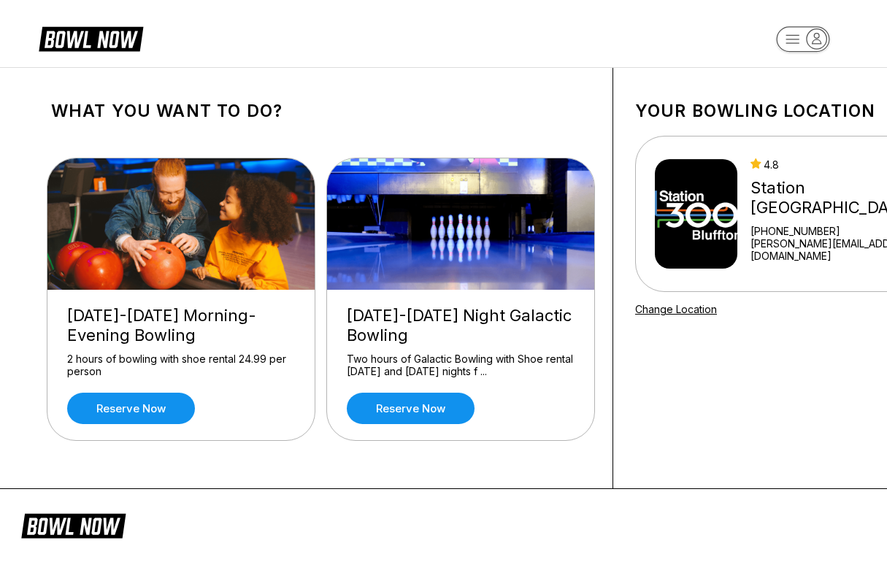
click at [134, 426] on div "Friday-Sunday Morning-Evening Bowling 2 hours of bowling with shoe rental 24.99…" at bounding box center [180, 365] width 267 height 150
click at [127, 399] on link "Reserve now" at bounding box center [131, 408] width 128 height 31
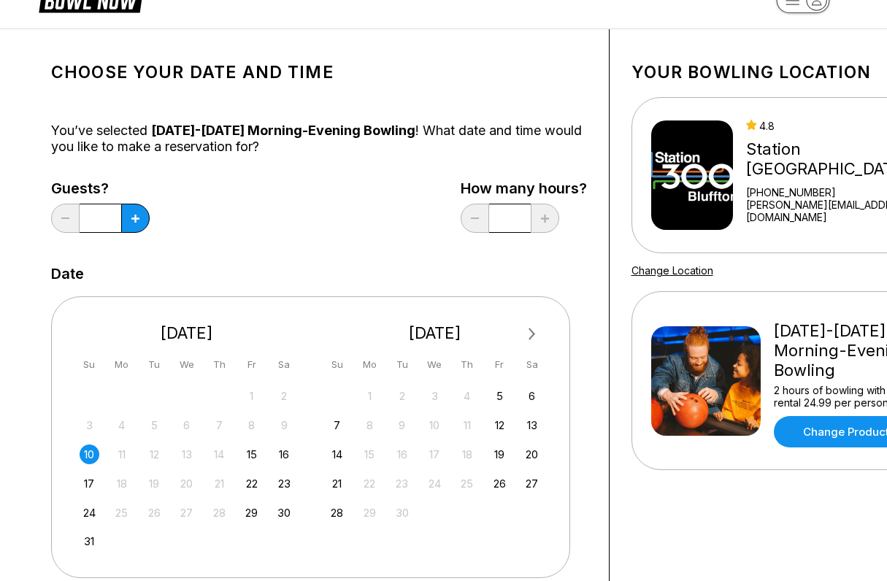
scroll to position [39, 0]
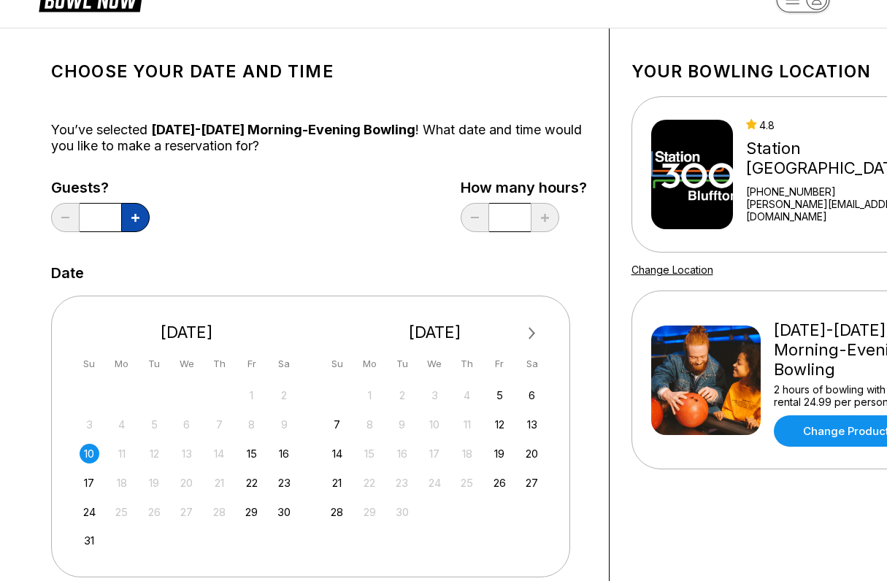
click at [145, 218] on button at bounding box center [135, 217] width 28 height 29
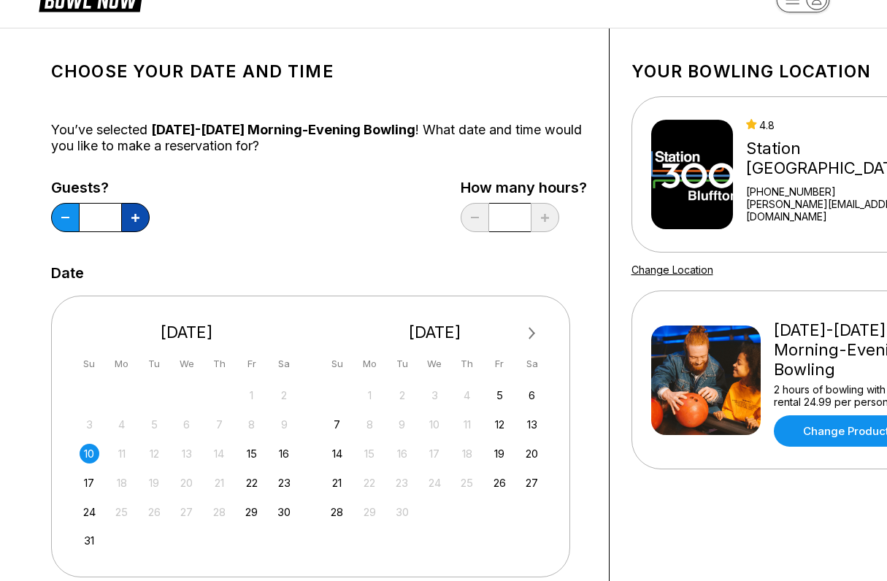
click at [145, 218] on button at bounding box center [135, 217] width 28 height 29
type input "**"
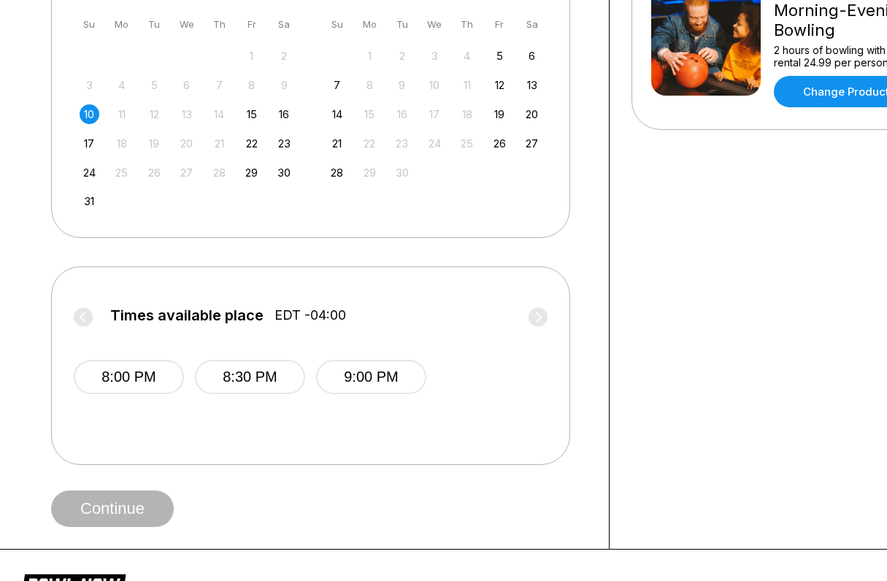
scroll to position [381, 0]
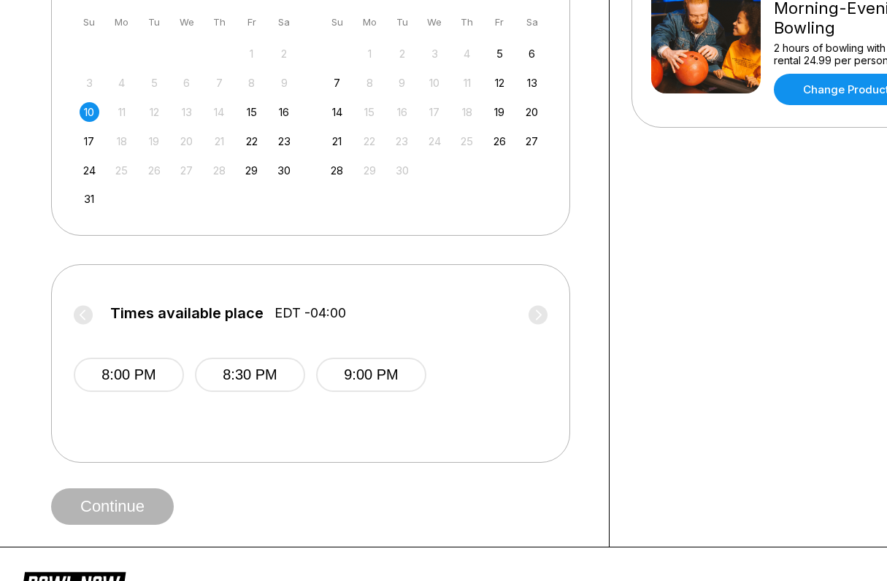
click at [77, 318] on label "Times available place EDT -04:00" at bounding box center [311, 316] width 474 height 23
click at [119, 505] on span "Continue" at bounding box center [112, 507] width 123 height 15
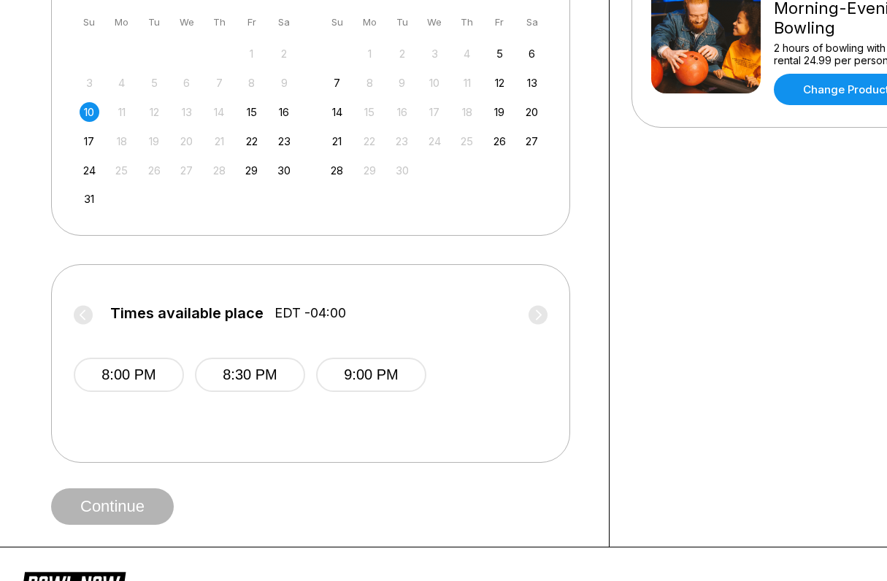
click at [83, 312] on label "Times available place EDT -04:00" at bounding box center [311, 316] width 474 height 23
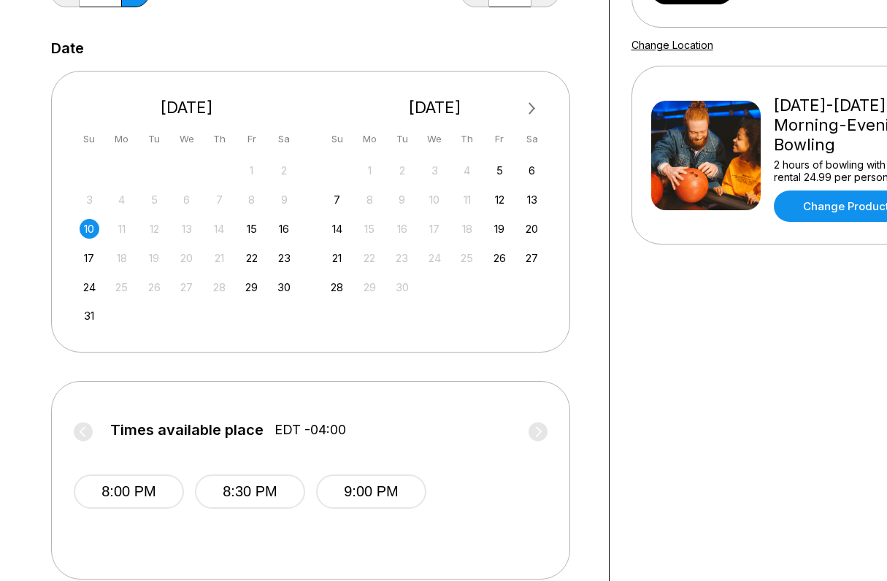
scroll to position [309, 0]
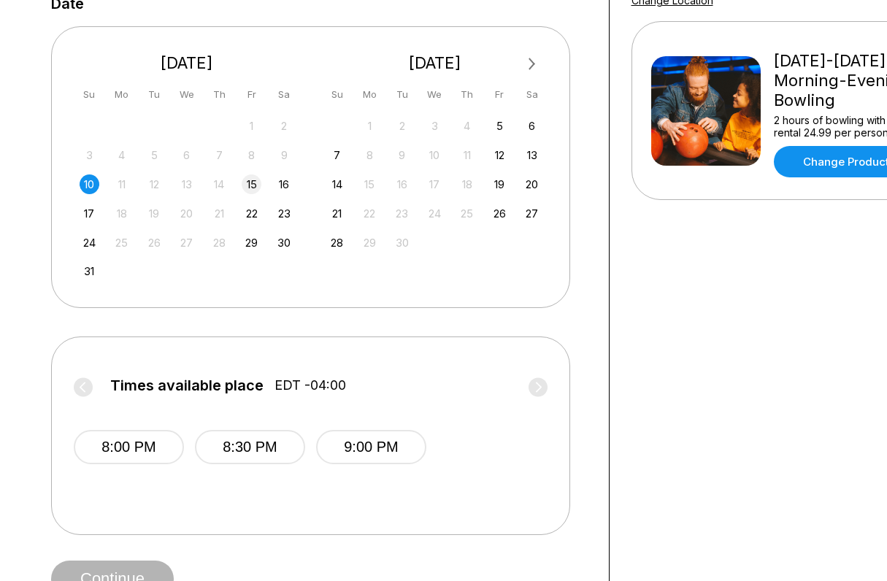
click at [248, 184] on div "15" at bounding box center [252, 184] width 20 height 20
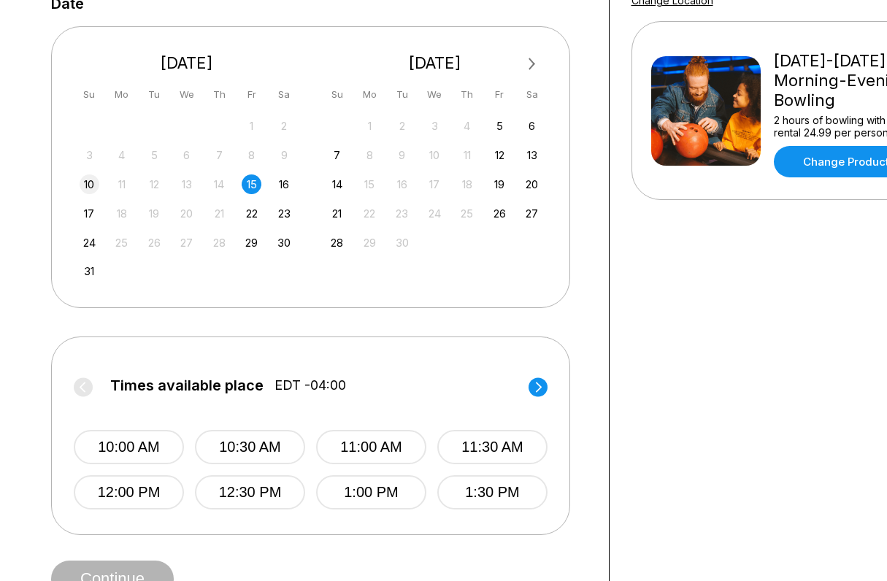
click at [89, 183] on div "10" at bounding box center [90, 184] width 20 height 20
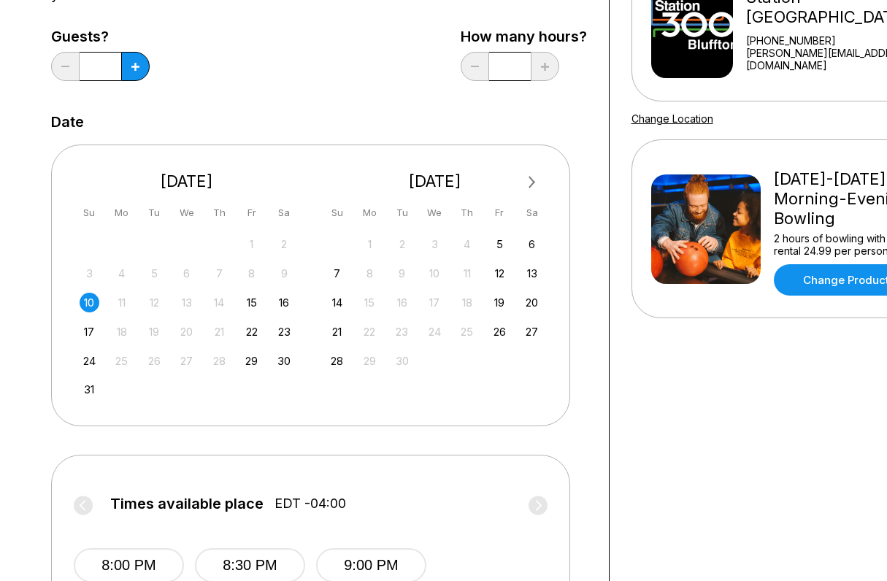
scroll to position [0, 0]
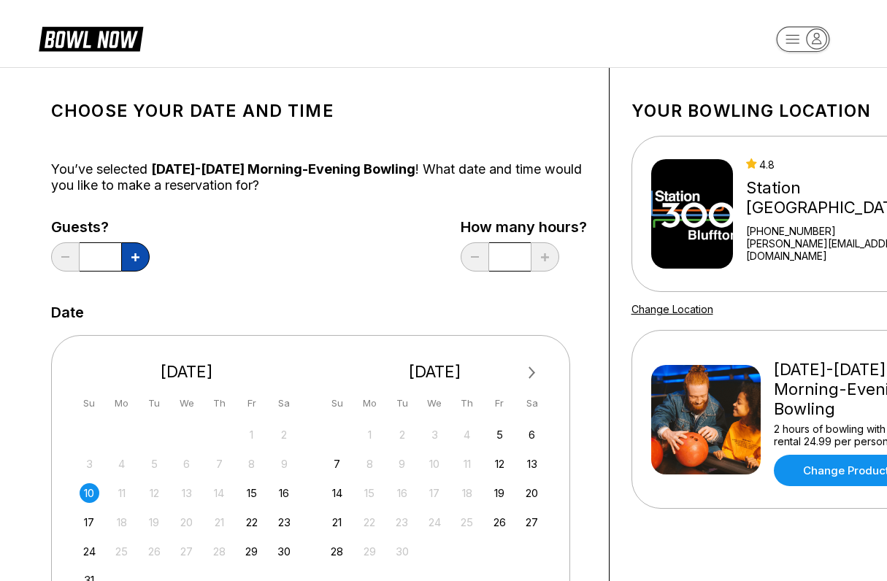
click at [143, 257] on button at bounding box center [135, 256] width 28 height 29
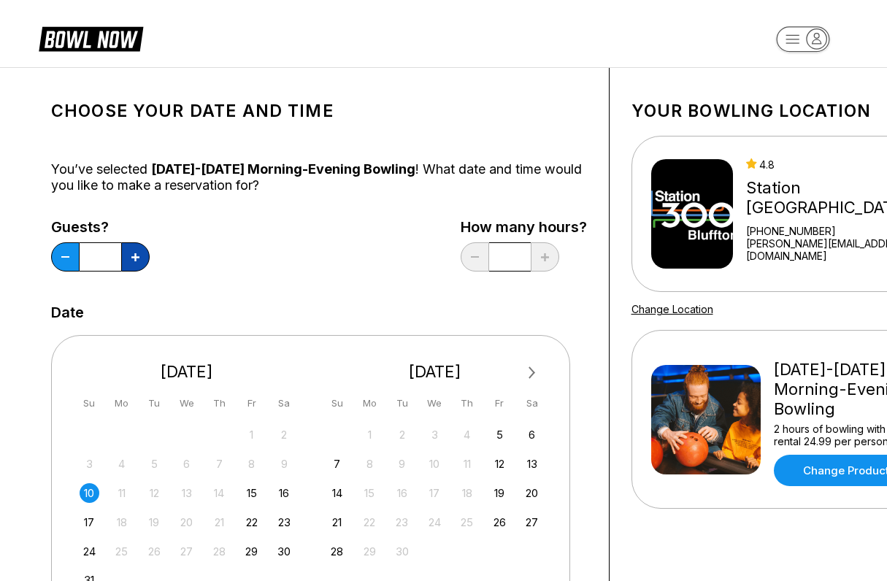
click at [143, 257] on button at bounding box center [135, 256] width 28 height 29
type input "*"
click at [812, 215] on div "Station [GEOGRAPHIC_DATA]" at bounding box center [840, 197] width 188 height 39
